Goal: Task Accomplishment & Management: Use online tool/utility

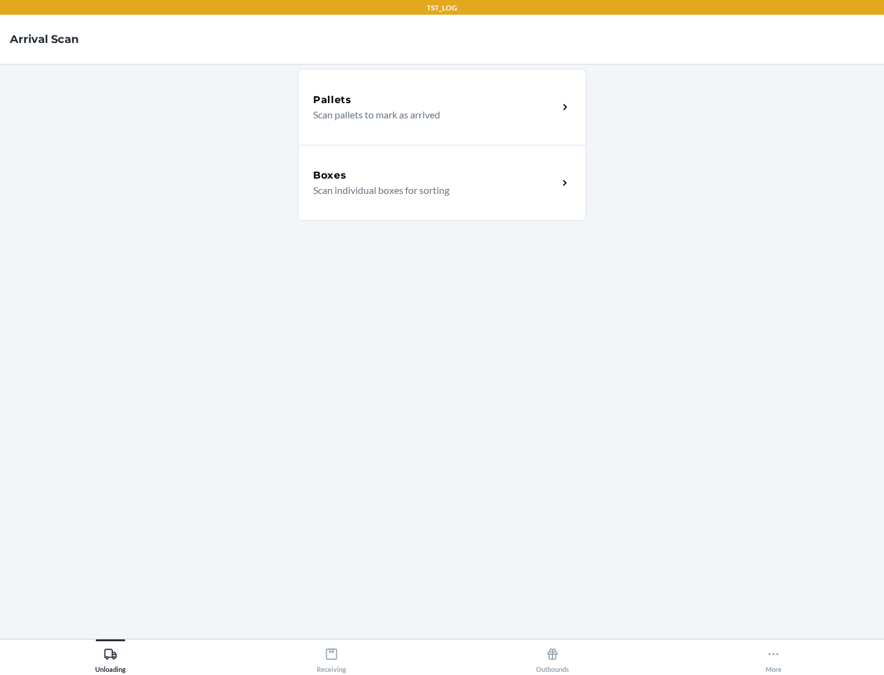
click at [435, 176] on div "Boxes" at bounding box center [435, 175] width 245 height 15
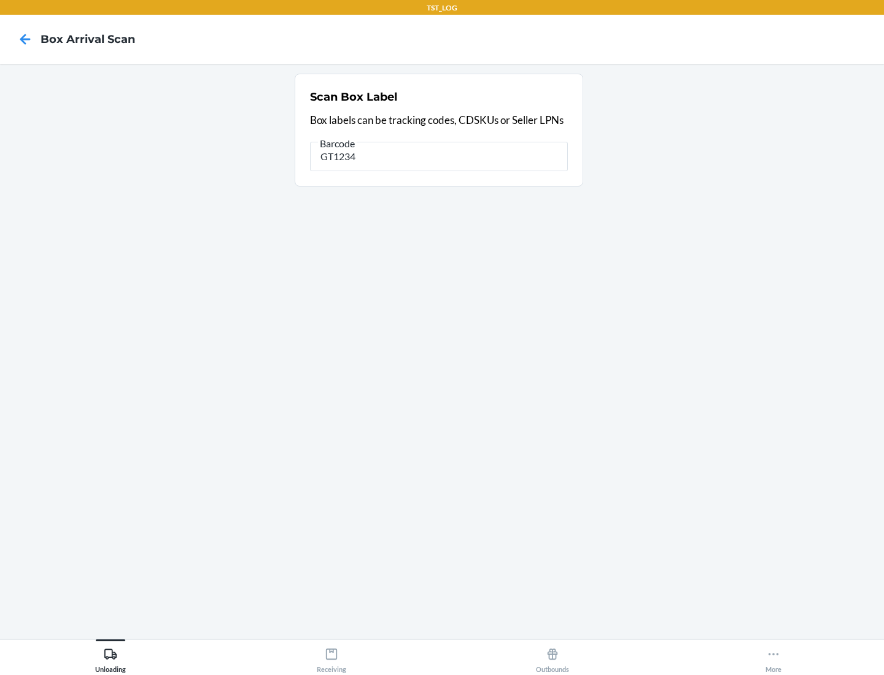
type input "GT1234"
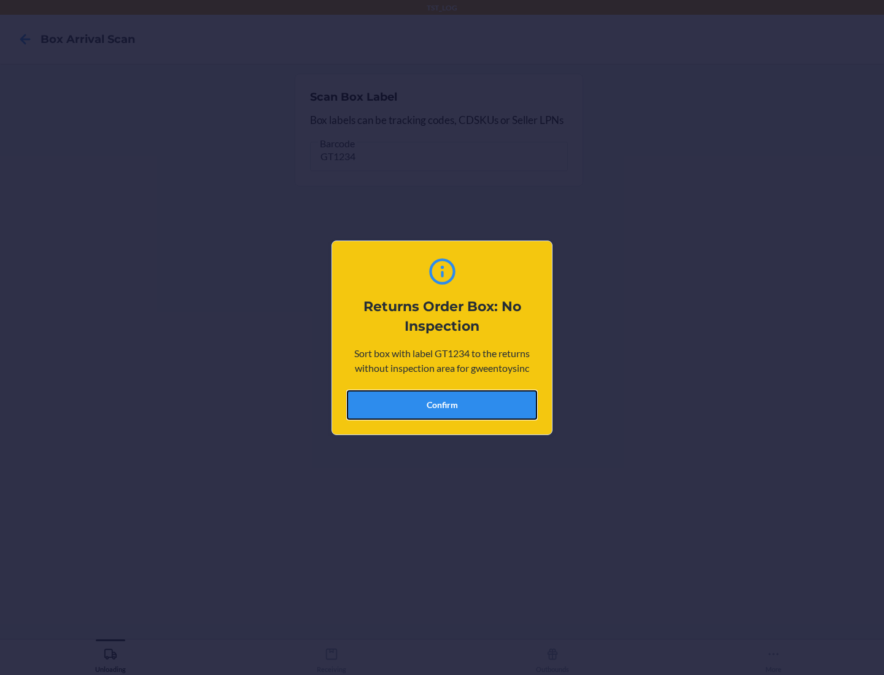
click at [442, 405] on button "Confirm" at bounding box center [442, 404] width 190 height 29
